Goal: Information Seeking & Learning: Learn about a topic

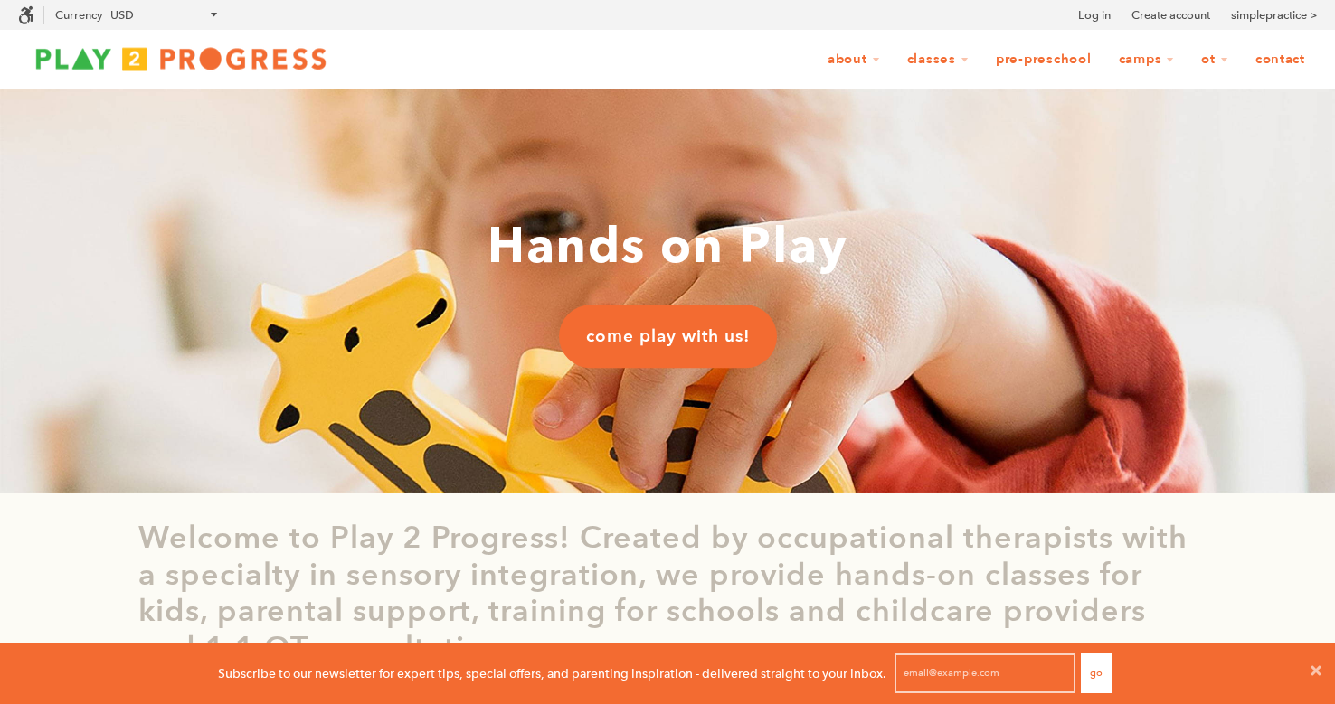
scroll to position [12, 0]
click at [1100, 604] on p "Welcome to Play 2 Progress! Created by occupational therapists with a specialty…" at bounding box center [667, 593] width 1058 height 147
click at [1317, 674] on icon at bounding box center [1316, 670] width 10 height 10
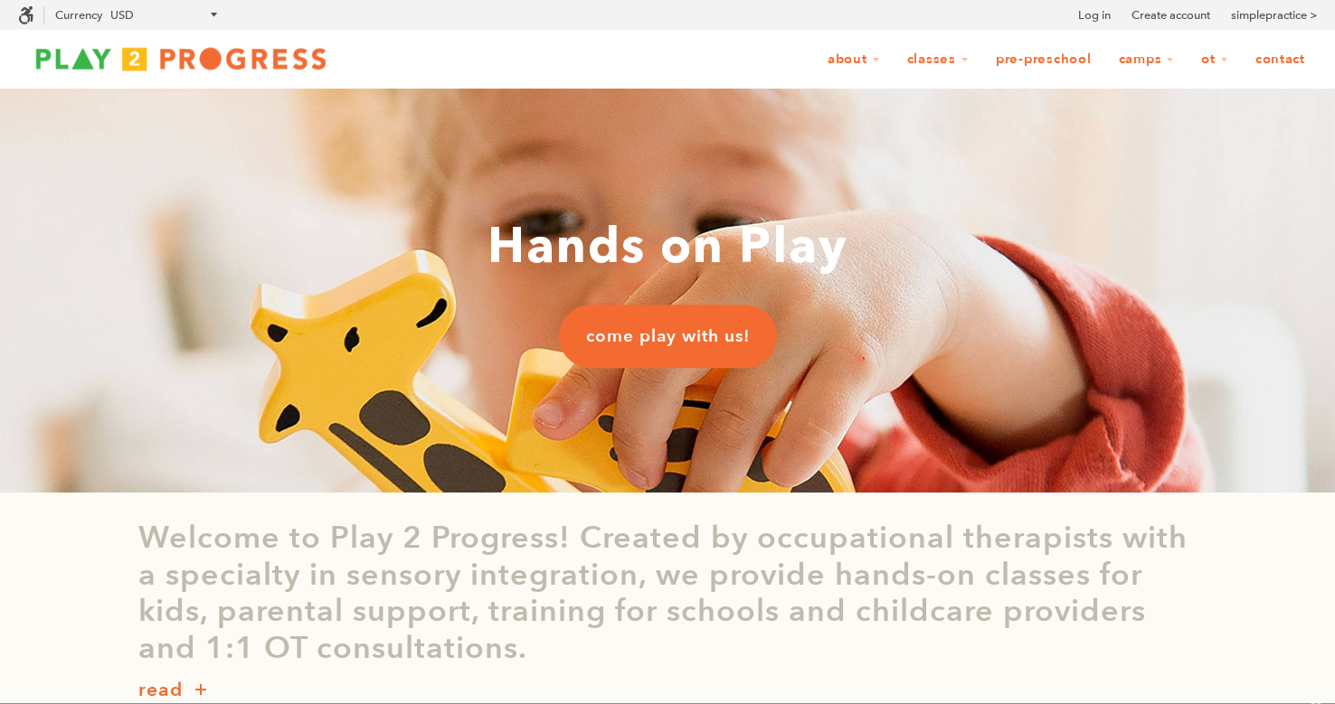
scroll to position [0, 0]
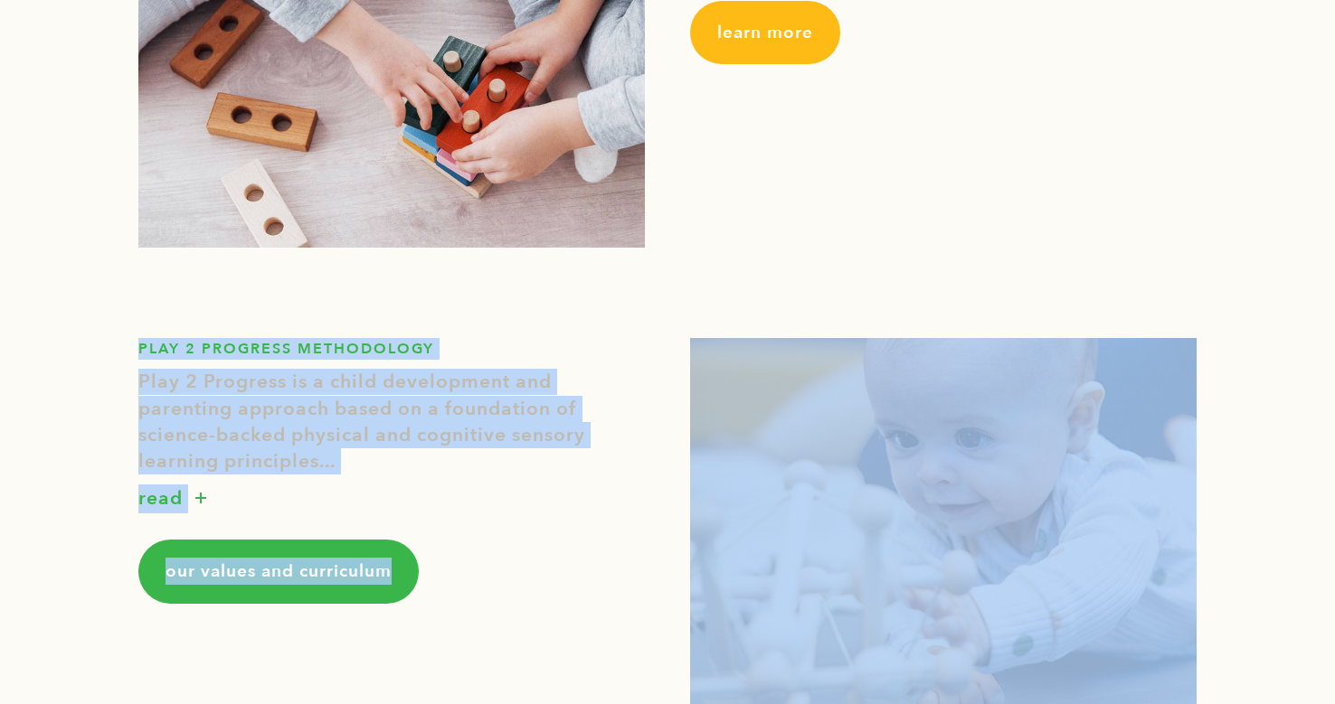
drag, startPoint x: 572, startPoint y: 577, endPoint x: 606, endPoint y: 735, distance: 161.7
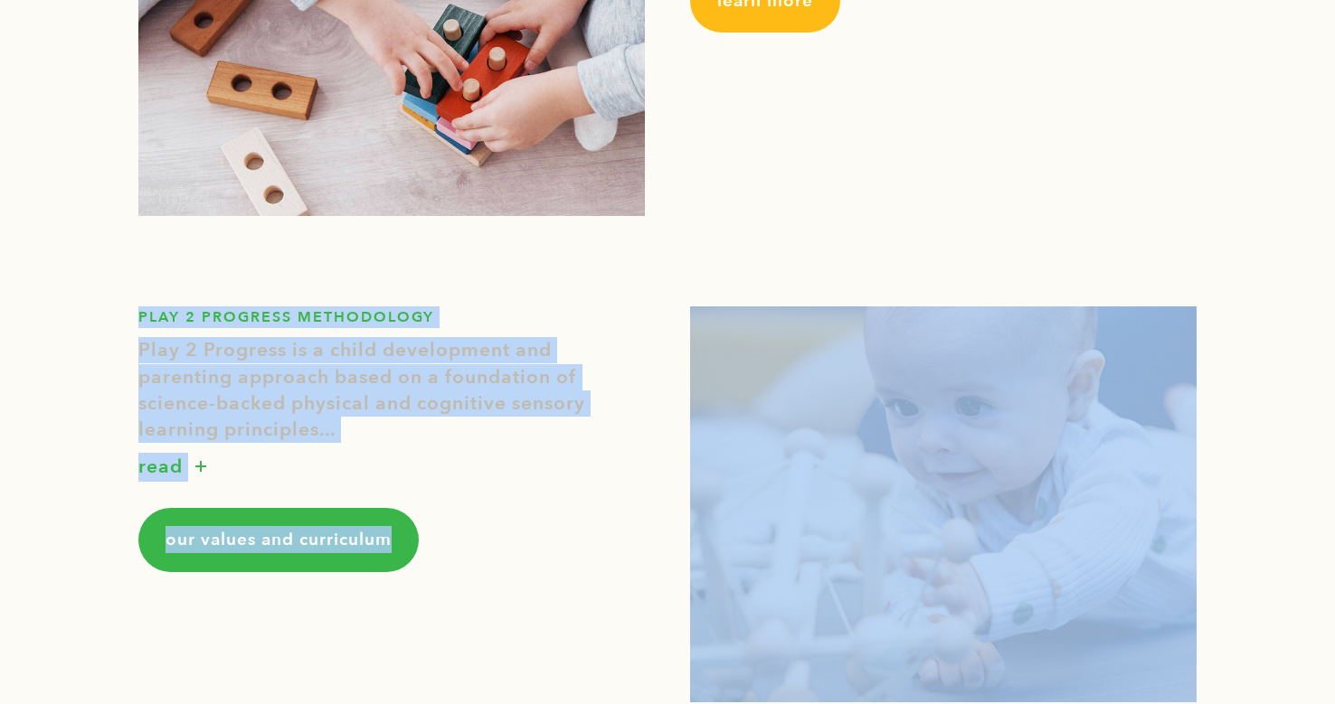
click at [494, 661] on div "PLAY 2 PROGRESS METHODOLOGY Play 2 Progress is a child development and parentin…" at bounding box center [667, 504] width 1085 height 486
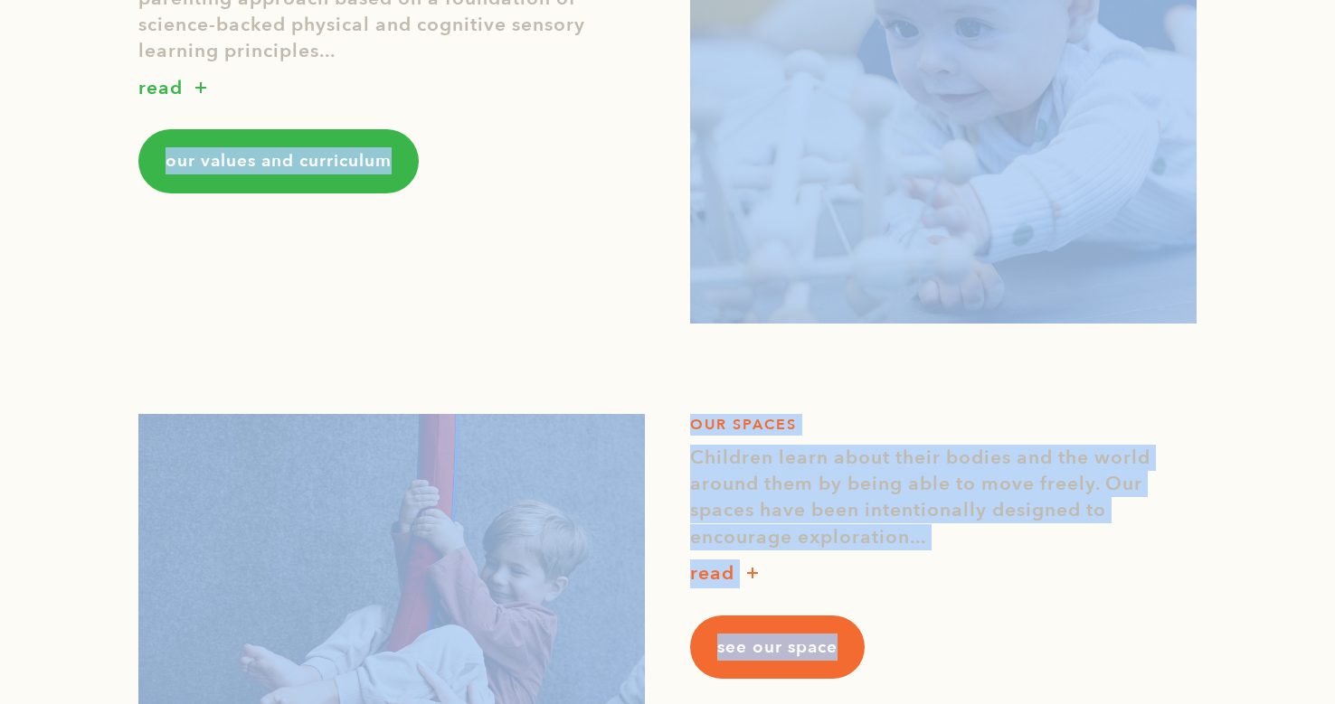
drag, startPoint x: 580, startPoint y: 482, endPoint x: 580, endPoint y: 728, distance: 245.9
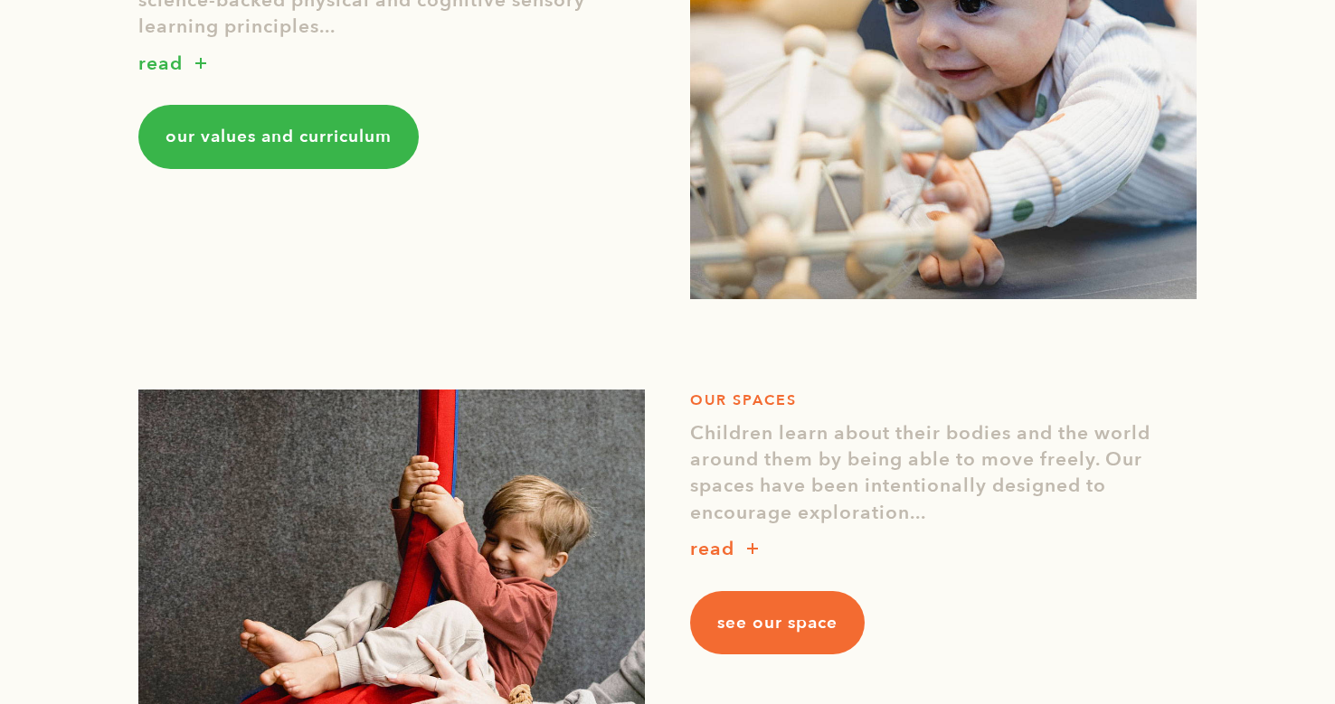
click at [907, 659] on div "OUR SPACES Children learn about their bodies and the world around them by being…" at bounding box center [667, 588] width 1085 height 486
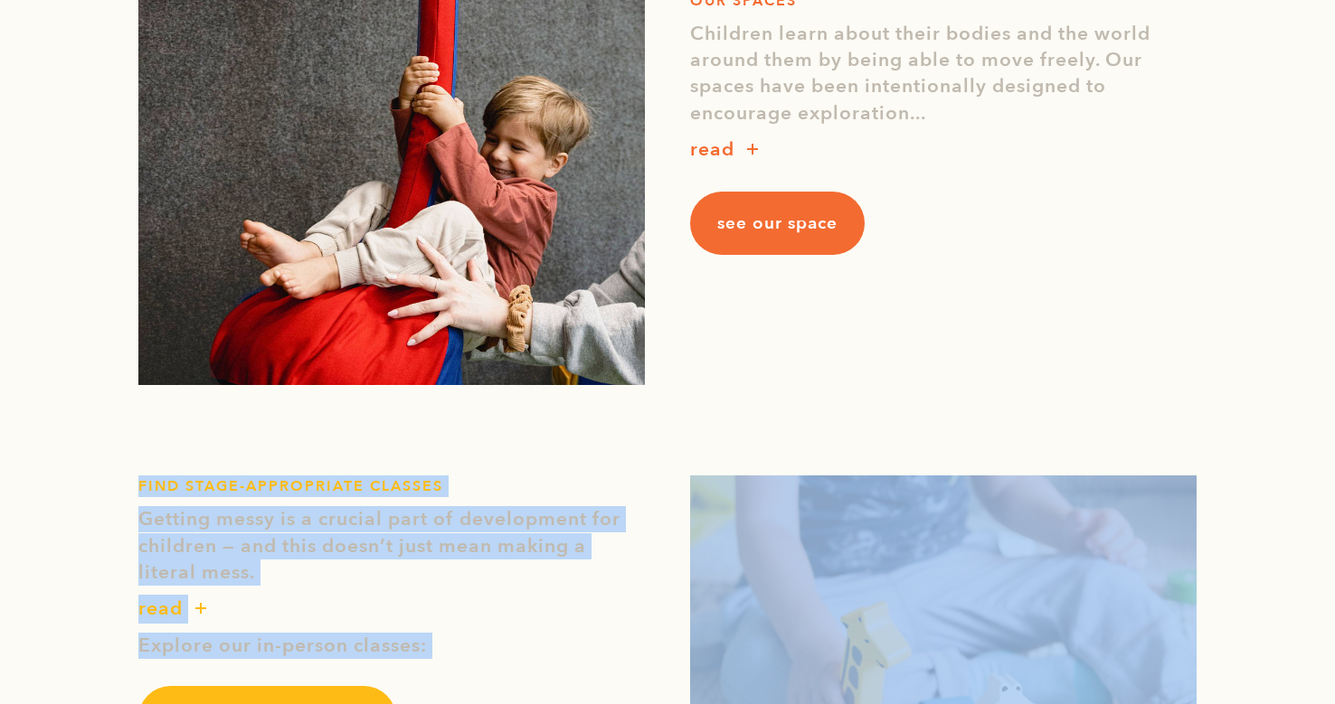
scroll to position [2081, 0]
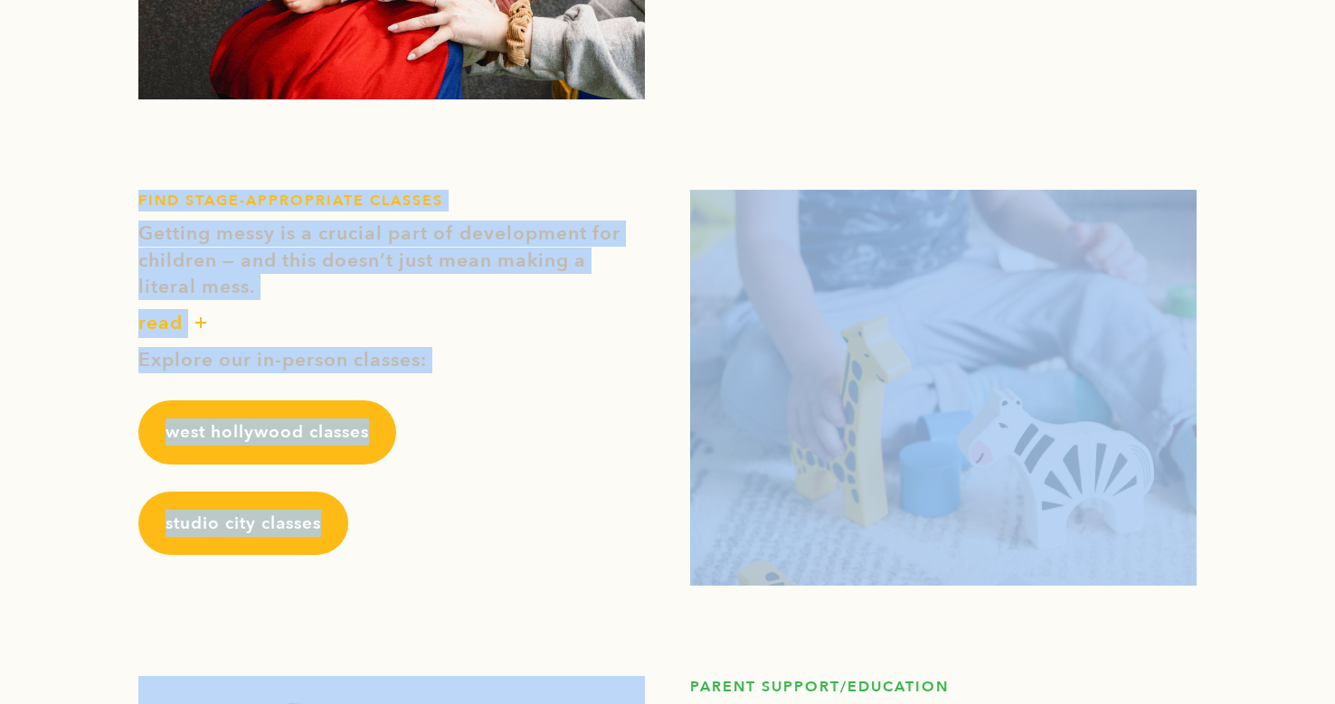
drag, startPoint x: 936, startPoint y: 594, endPoint x: 926, endPoint y: 760, distance: 166.7
click at [926, 703] on html "Accessibility Screen-Reader Guide, Feedback, and Issue Reporting | New window S…" at bounding box center [667, 123] width 1335 height 4318
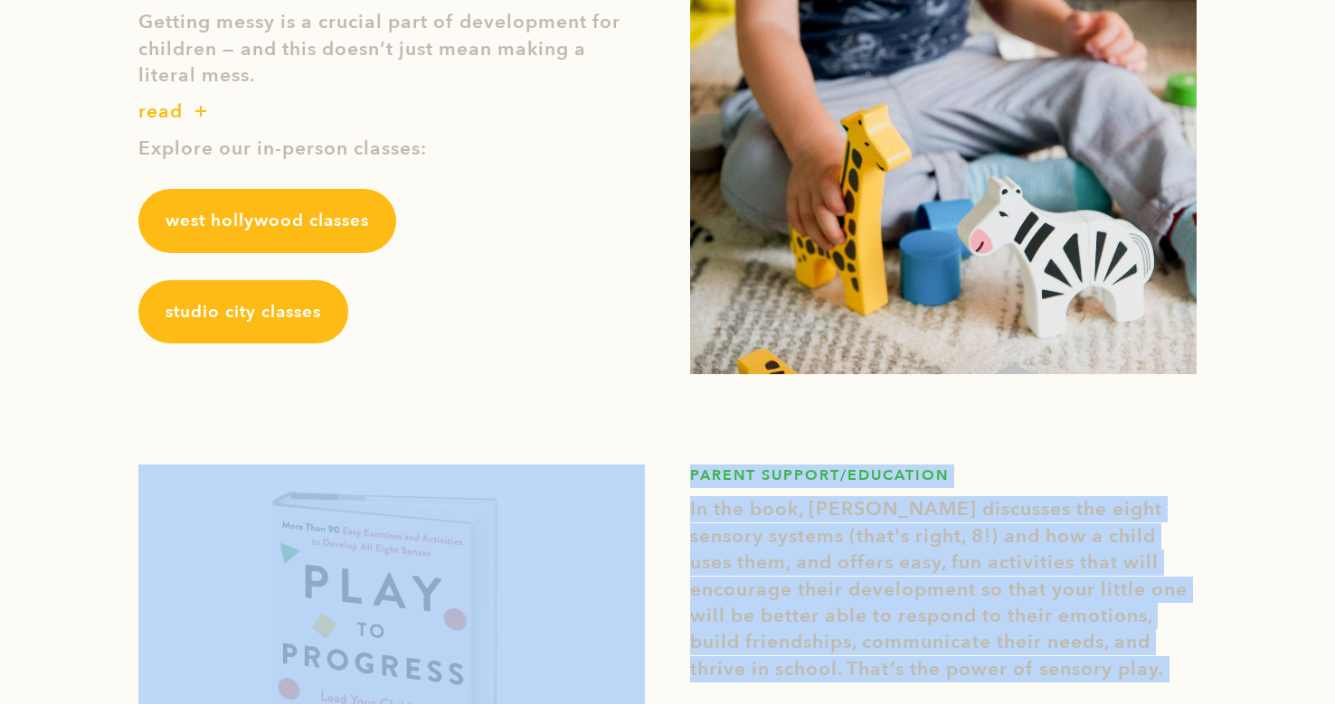
scroll to position [2327, 0]
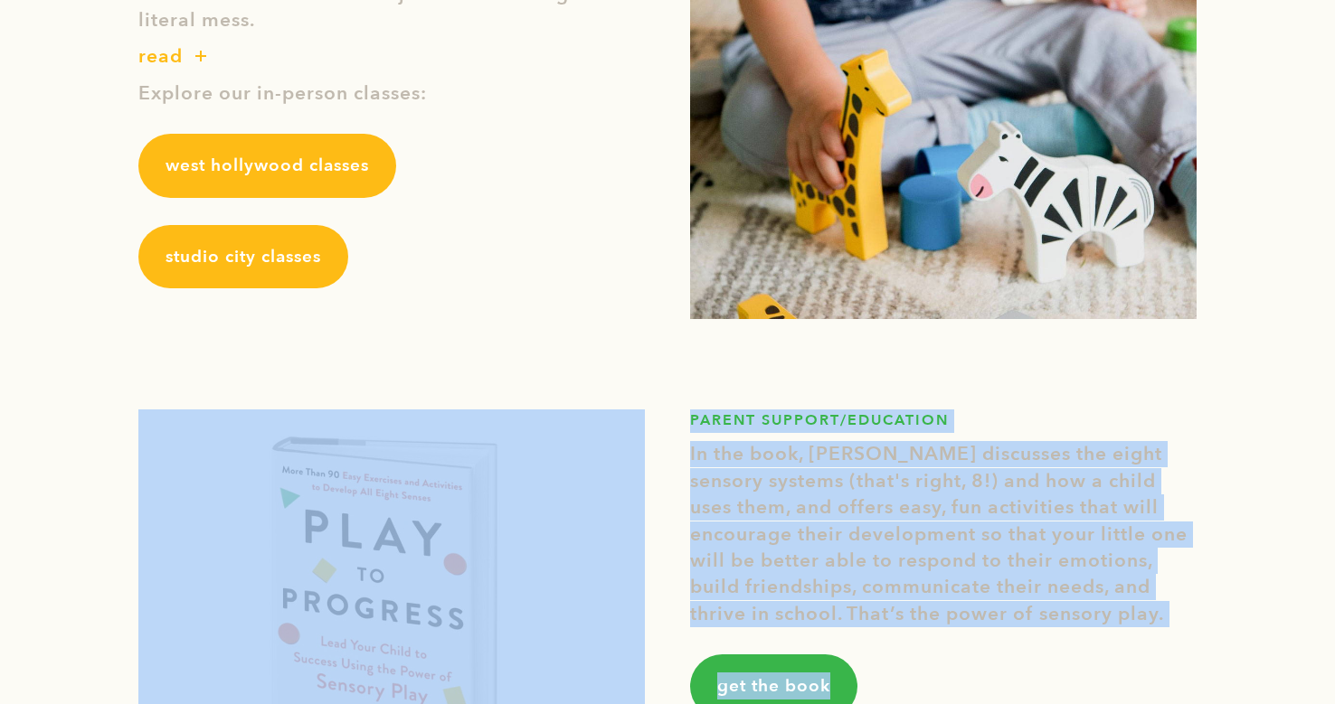
drag, startPoint x: 1038, startPoint y: 602, endPoint x: 1063, endPoint y: 730, distance: 130.0
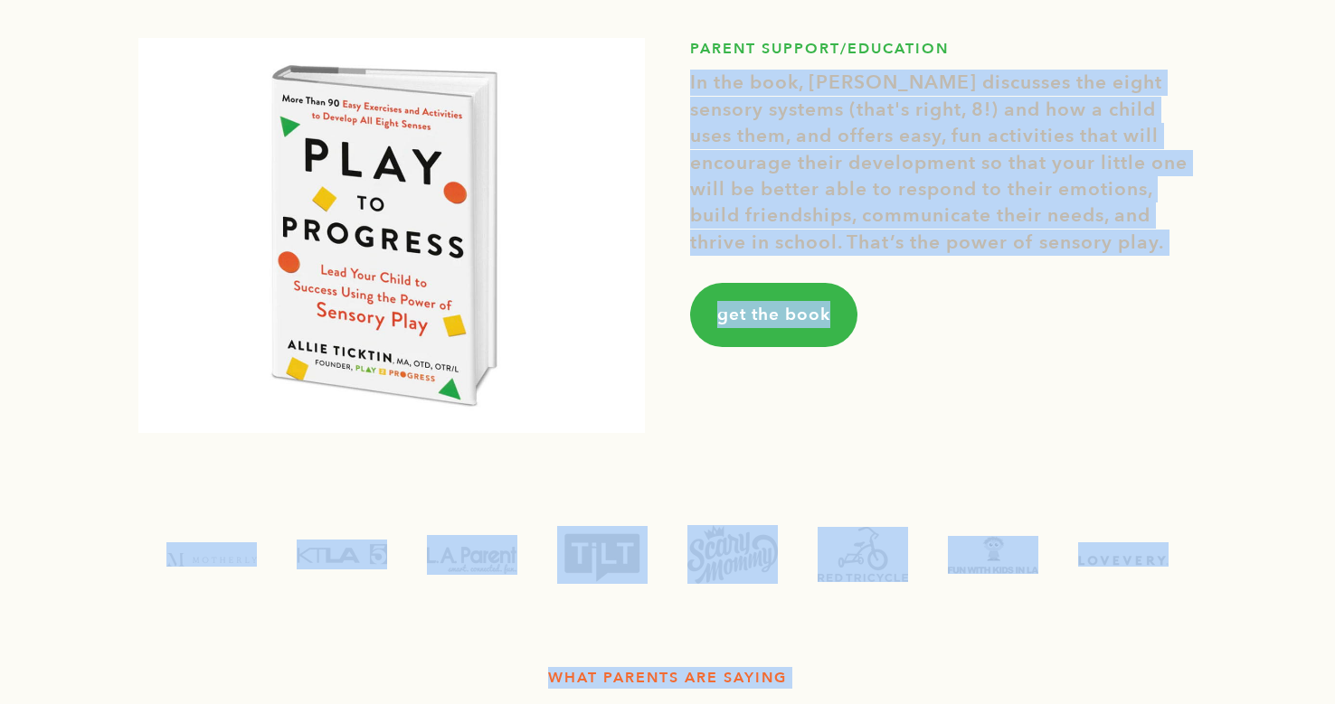
scroll to position [2736, 0]
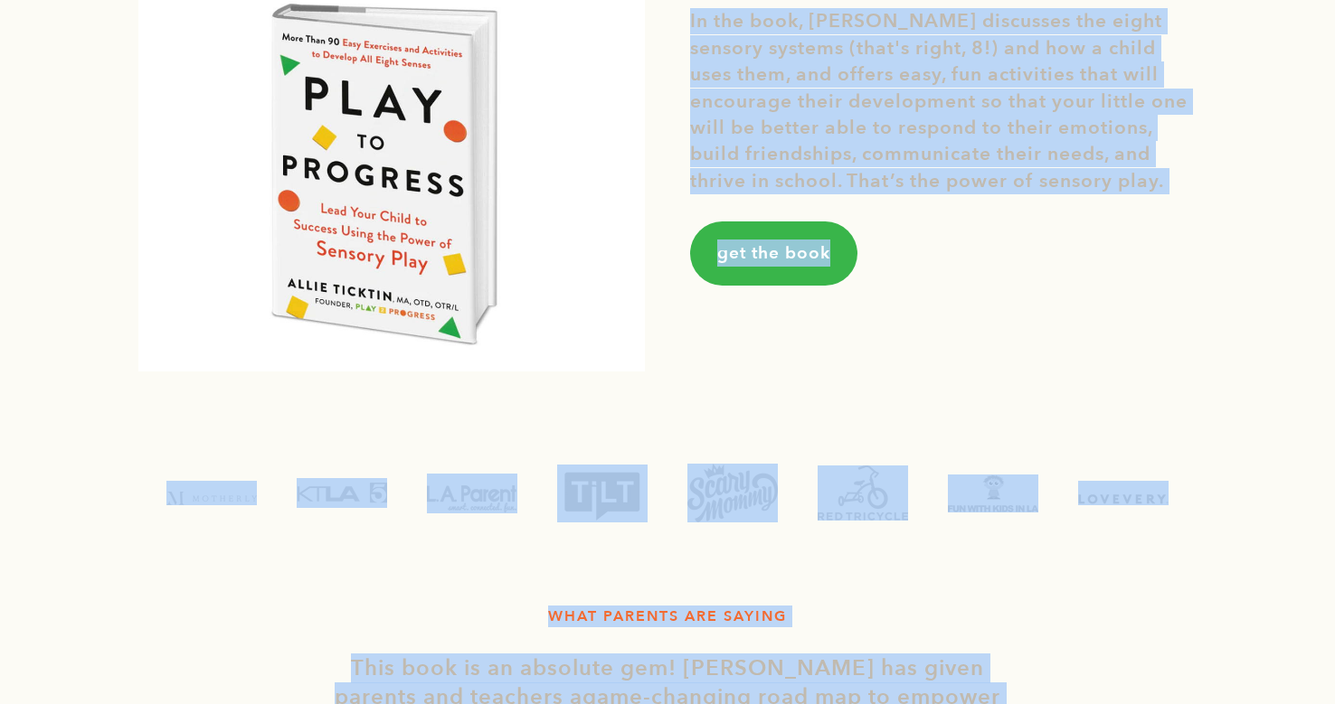
drag, startPoint x: 1150, startPoint y: 392, endPoint x: 1180, endPoint y: 369, distance: 37.4
click at [1175, 401] on div "PARENT SUPPORT/EDUCATION In the book, [PERSON_NAME] discusses the eight sensory…" at bounding box center [667, 174] width 1085 height 486
